Goal: Information Seeking & Learning: Check status

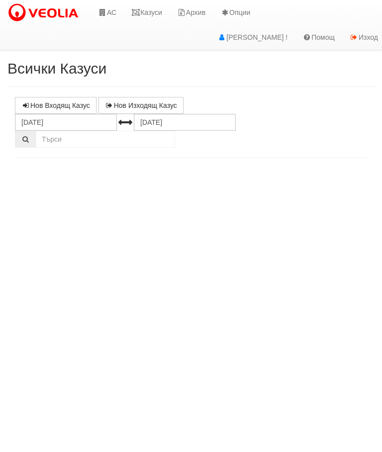
select select "10"
select select "1"
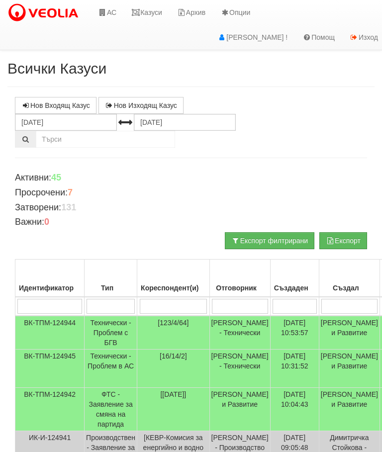
click at [152, 15] on link "Казуси" at bounding box center [147, 12] width 46 height 25
click at [153, 7] on link "Казуси" at bounding box center [147, 12] width 46 height 25
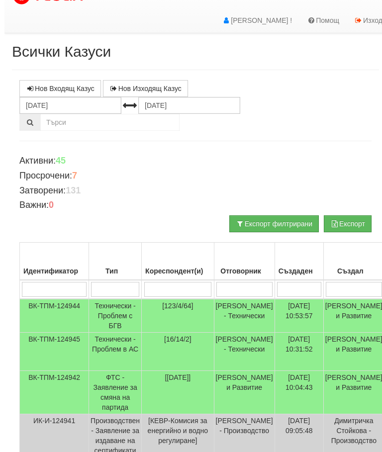
scroll to position [17, 0]
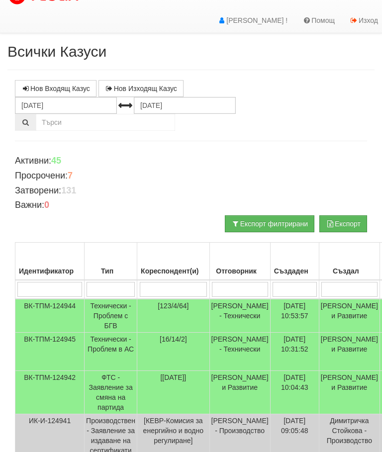
click at [93, 357] on td "Технически - Проблем в АС" at bounding box center [111, 352] width 53 height 38
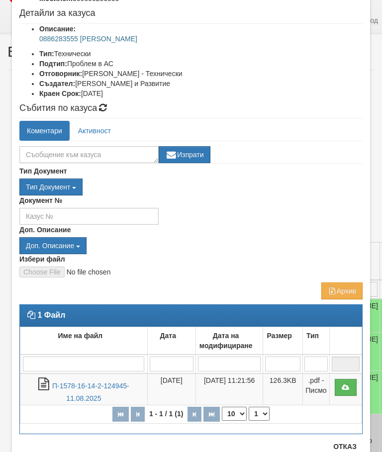
scroll to position [117, 0]
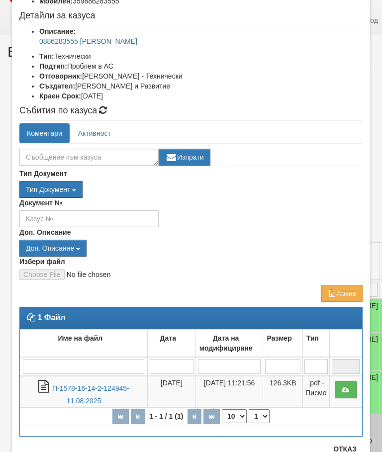
click at [76, 390] on link "П-1578-16-14-2-124945-11.08.2025" at bounding box center [90, 395] width 77 height 20
click at [79, 389] on link "П-1578-16-14-2-124945-11.08.2025" at bounding box center [90, 395] width 77 height 20
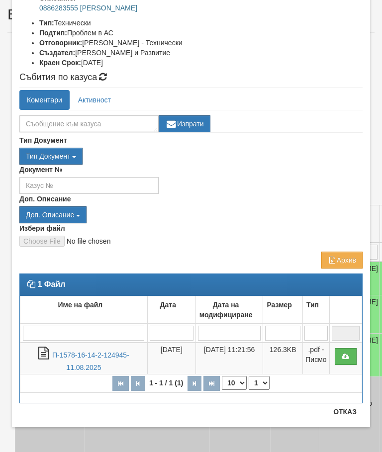
click at [349, 405] on button "Отказ" at bounding box center [344, 412] width 35 height 16
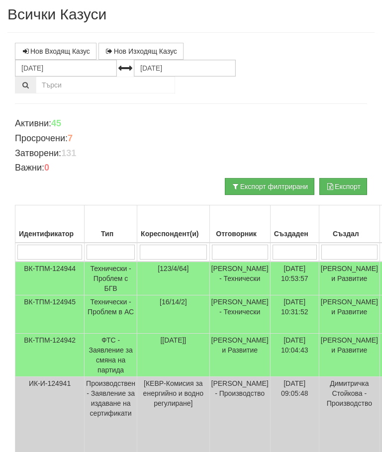
click at [95, 275] on td "Технически - Проблем с БГВ" at bounding box center [111, 279] width 53 height 34
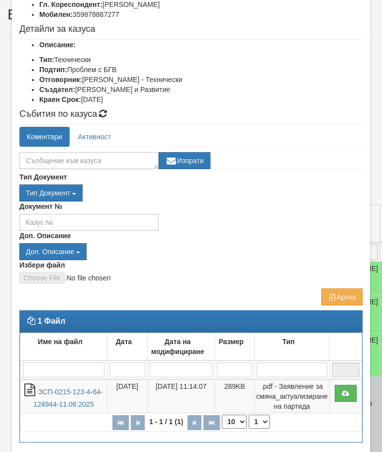
scroll to position [95, 0]
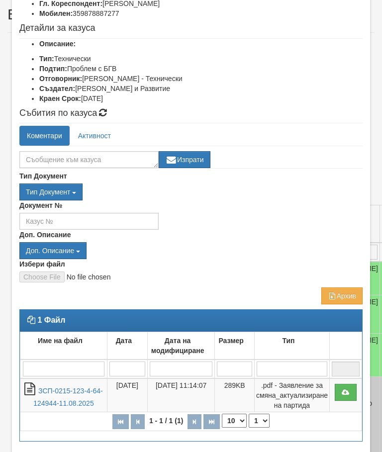
click at [313, 144] on ul "Коментари Активност" at bounding box center [190, 136] width 343 height 20
click at [58, 389] on link "ЗСП-0215-123-4-64-124944-11.08.2025" at bounding box center [68, 397] width 70 height 20
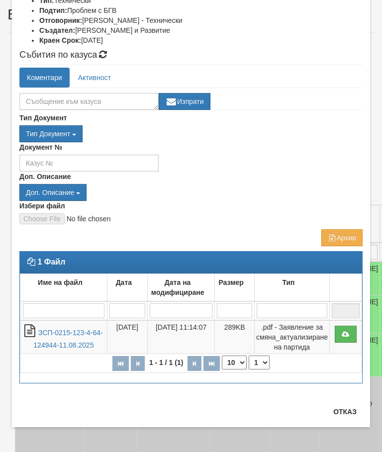
scroll to position [153, 0]
click at [347, 407] on button "Отказ" at bounding box center [344, 412] width 35 height 16
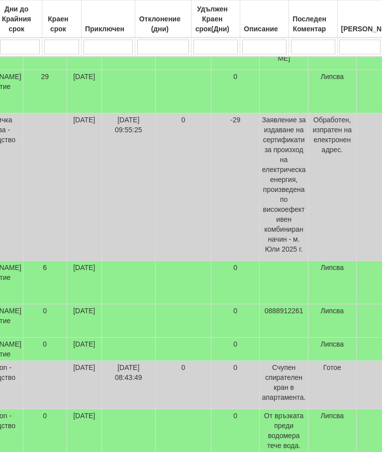
scroll to position [317, 374]
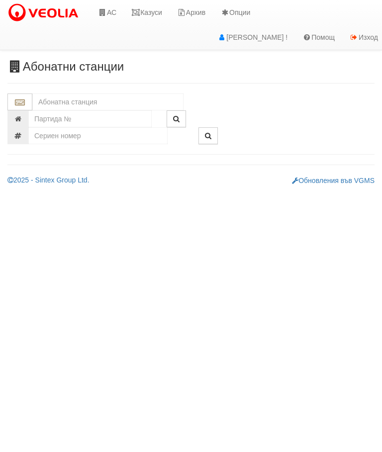
click at [147, 14] on link "Казуси" at bounding box center [147, 12] width 46 height 25
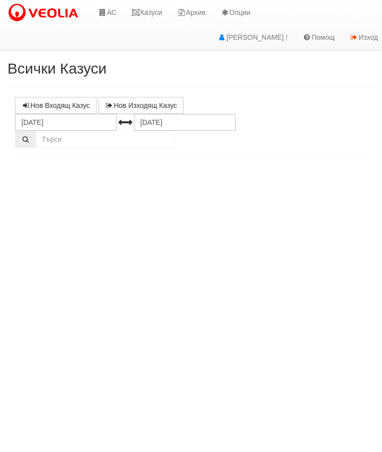
select select "10"
select select "1"
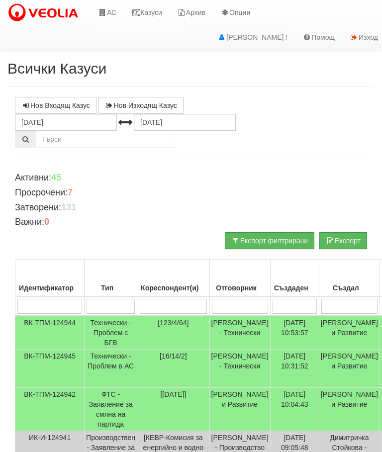
click at [153, 8] on link "Казуси" at bounding box center [147, 12] width 46 height 25
